Goal: Check status: Check status

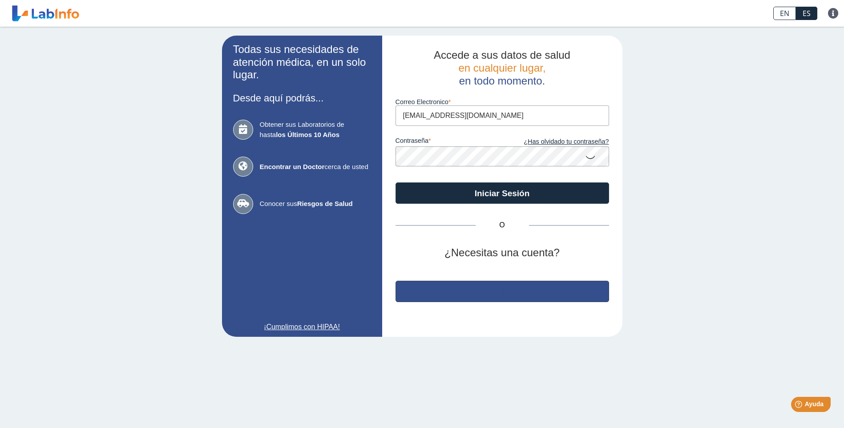
drag, startPoint x: 495, startPoint y: 298, endPoint x: 353, endPoint y: 272, distance: 144.4
click at [353, 273] on app-login "Todas sus necesidades de atención médica, en un solo lugar. Desde aquí podrás..…" at bounding box center [422, 186] width 400 height 301
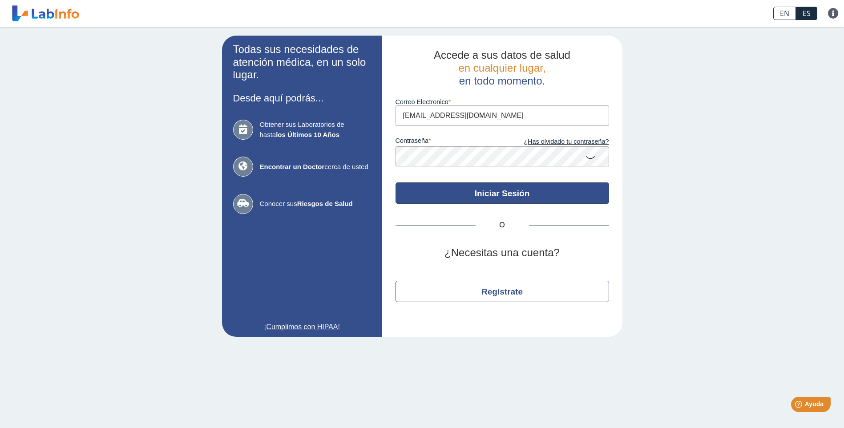
click at [531, 203] on button "Iniciar Sesión" at bounding box center [503, 192] width 214 height 21
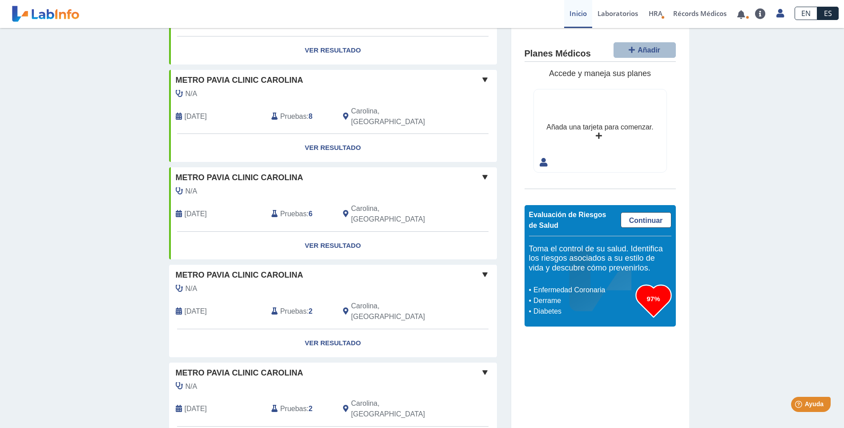
scroll to position [267, 0]
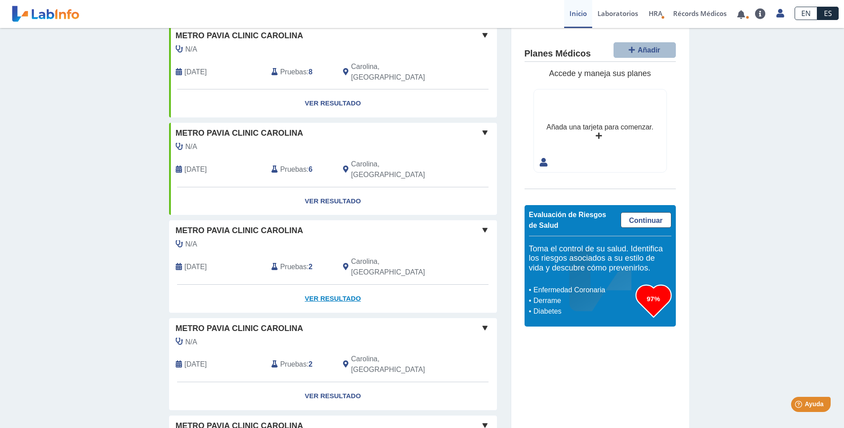
click at [343, 285] on link "Ver Resultado" at bounding box center [333, 299] width 328 height 28
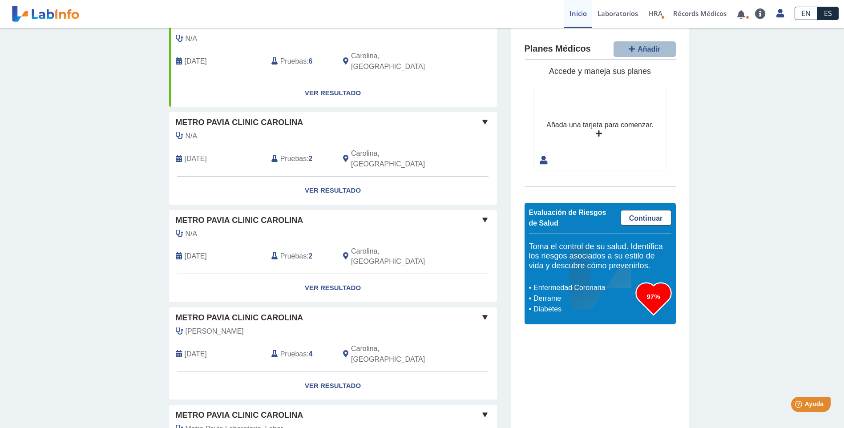
scroll to position [400, 0]
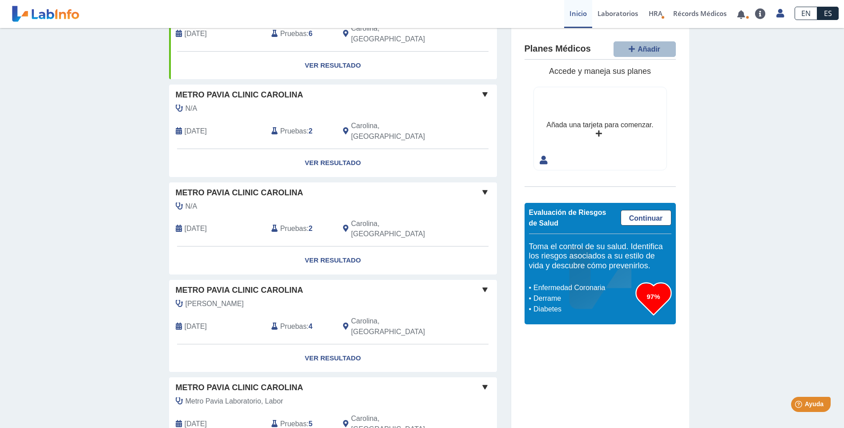
click at [288, 321] on span "Pruebas" at bounding box center [293, 326] width 26 height 11
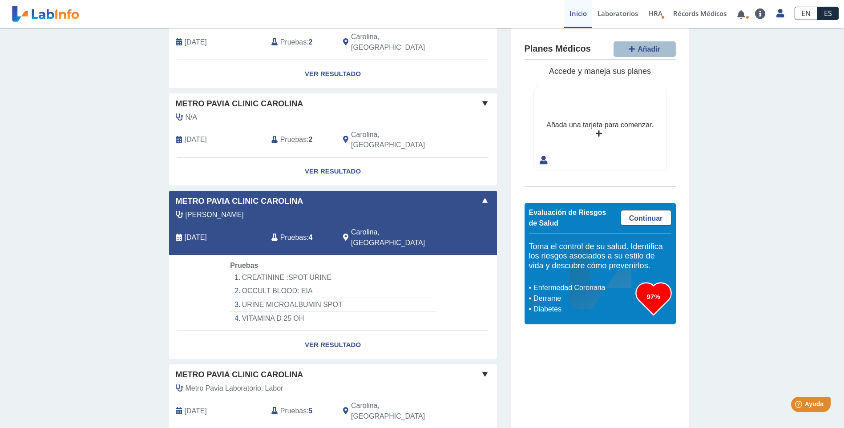
scroll to position [534, 0]
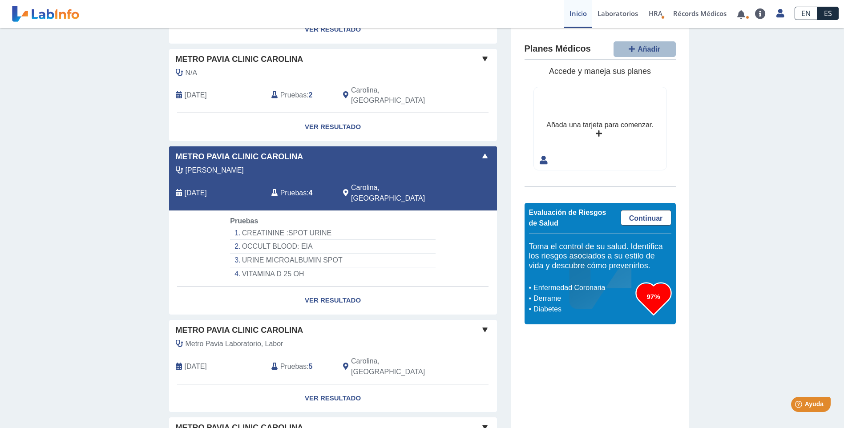
click at [291, 361] on span "Pruebas" at bounding box center [293, 366] width 26 height 11
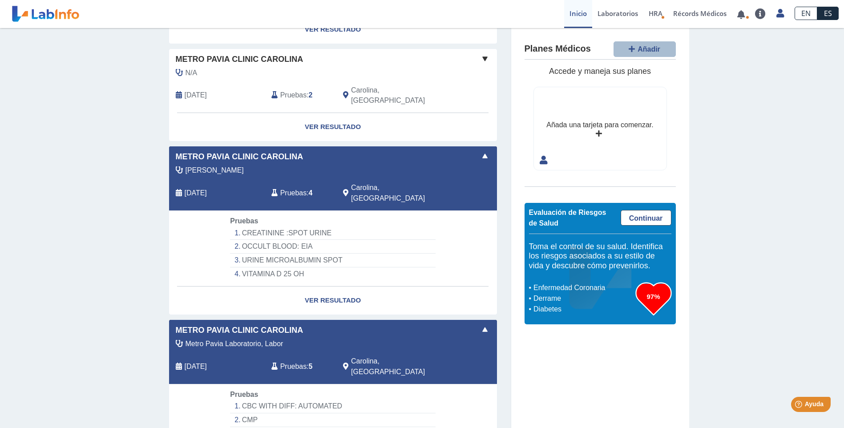
click at [244, 413] on li "CMP" at bounding box center [332, 420] width 205 height 14
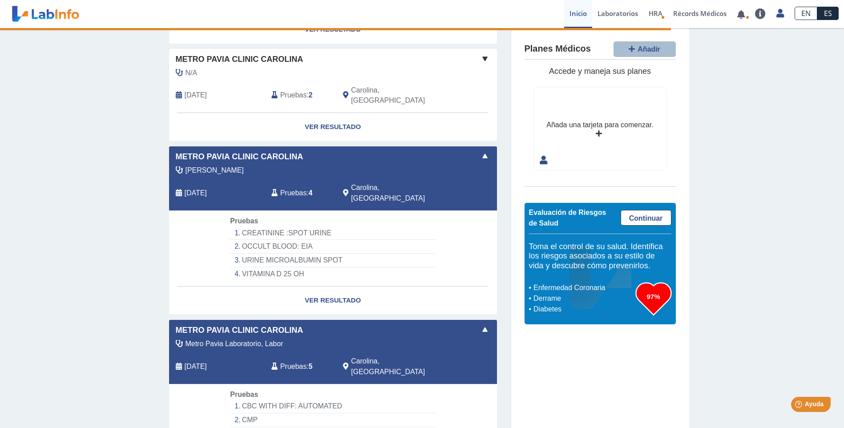
select select "***"
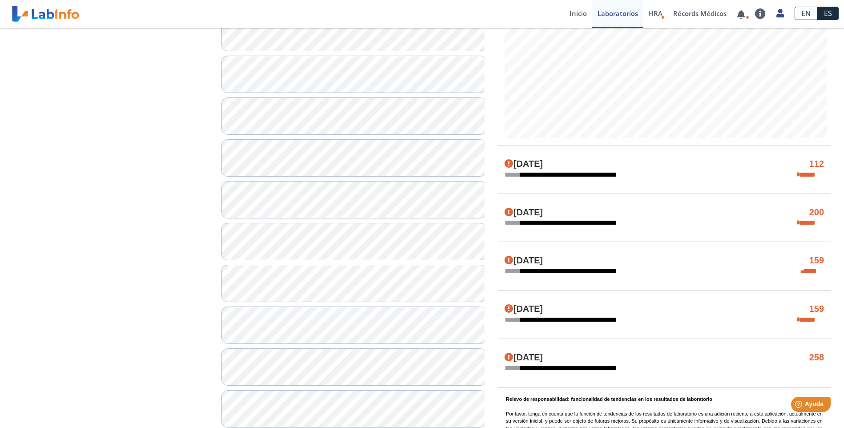
scroll to position [400, 0]
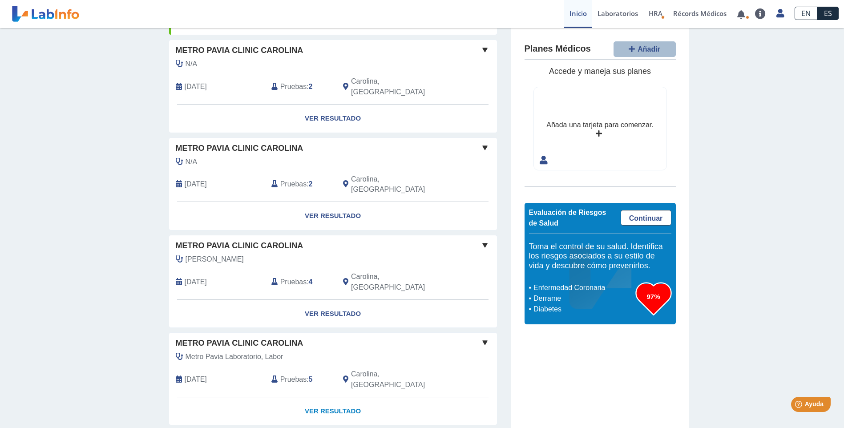
scroll to position [489, 0]
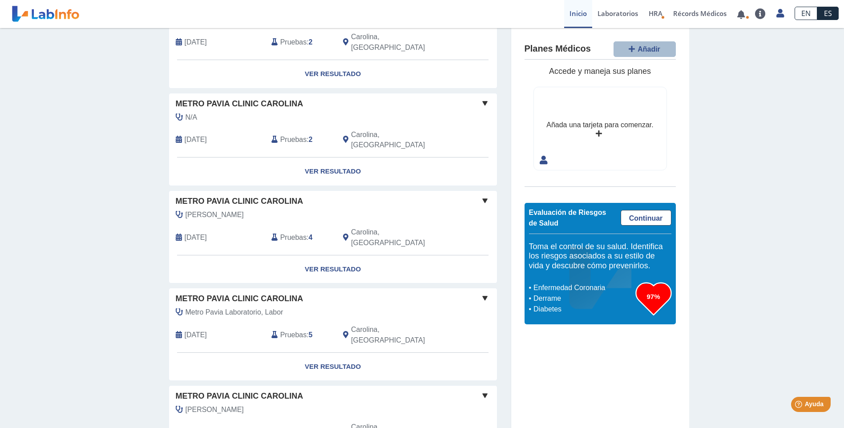
click at [292, 330] on span "Pruebas" at bounding box center [293, 335] width 26 height 11
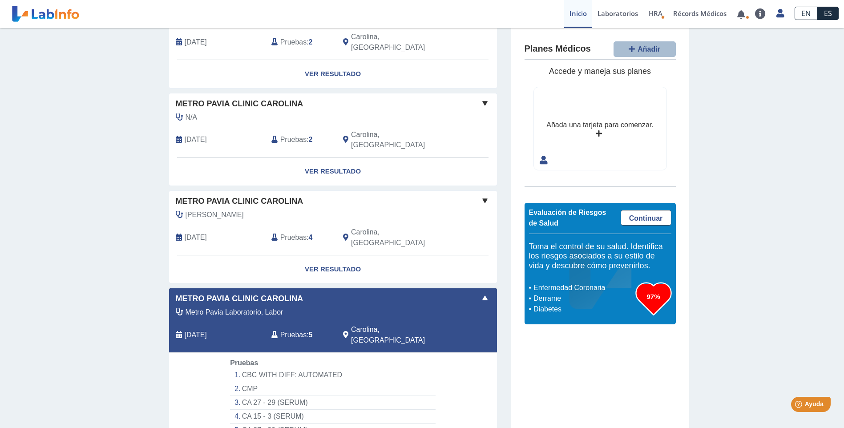
click at [290, 232] on span "Pruebas" at bounding box center [293, 237] width 26 height 11
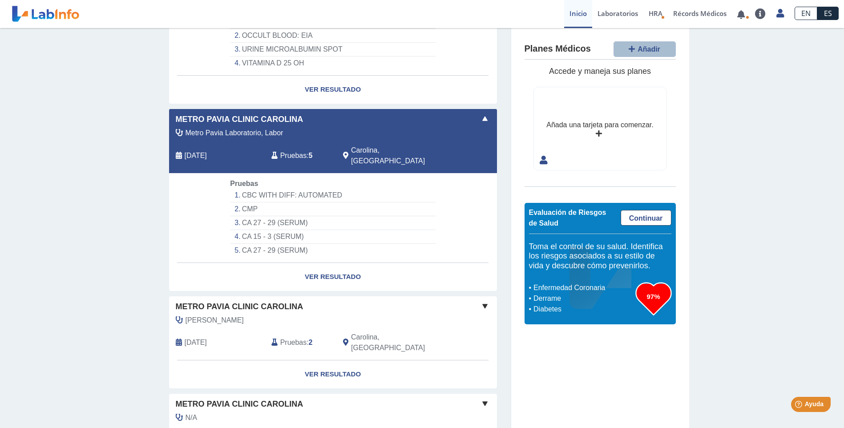
scroll to position [752, 0]
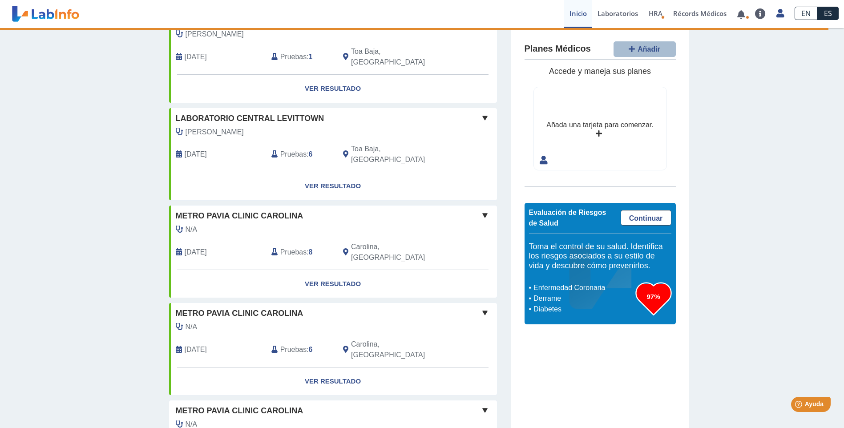
scroll to position [0, 0]
